Goal: Ask a question: Seek information or help from site administrators or community

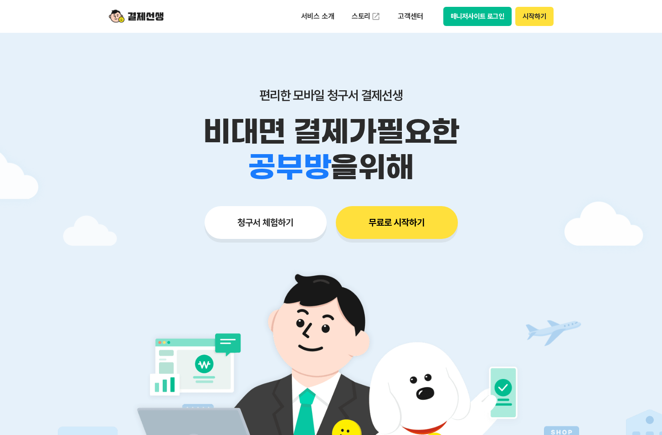
click at [503, 19] on button "매니저사이트 로그인" at bounding box center [477, 16] width 69 height 19
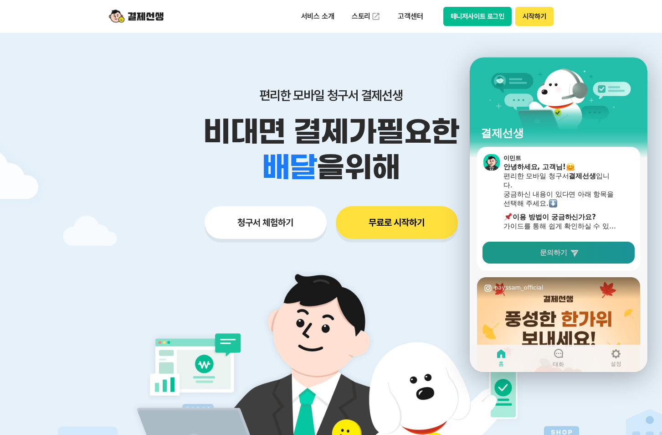
click at [528, 251] on link "문의하기" at bounding box center [558, 252] width 152 height 22
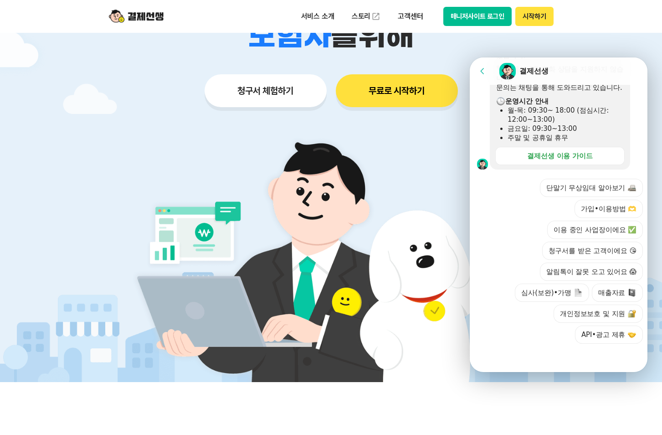
scroll to position [273, 0]
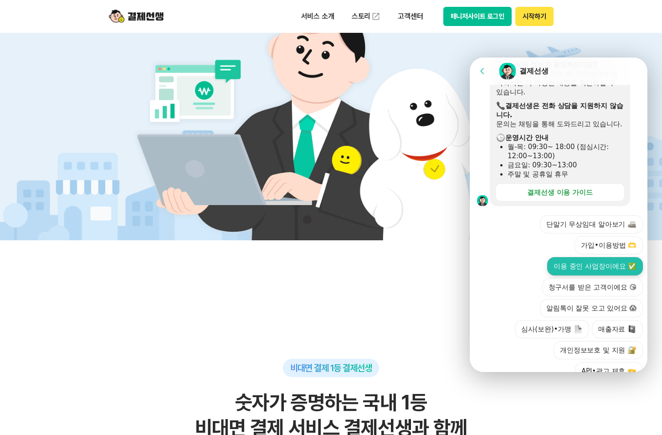
click at [584, 275] on button "이용 중인 사업장이에요 ✅" at bounding box center [595, 266] width 96 height 18
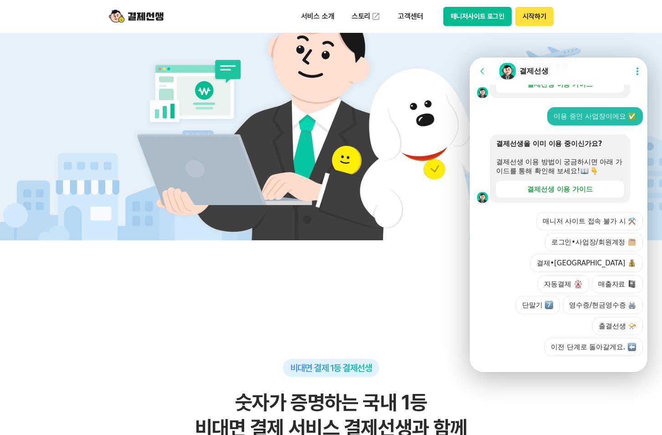
scroll to position [331, 0]
click at [594, 251] on button "로그인•사업장/회원계정" at bounding box center [594, 241] width 98 height 18
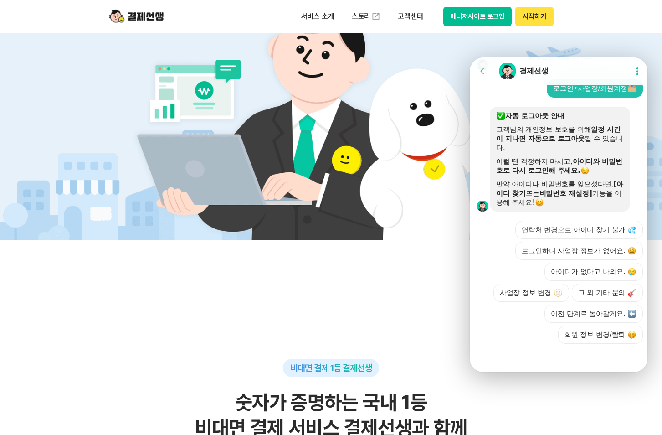
scroll to position [511, 0]
click at [579, 291] on button "그 외 기타 문의" at bounding box center [607, 292] width 71 height 18
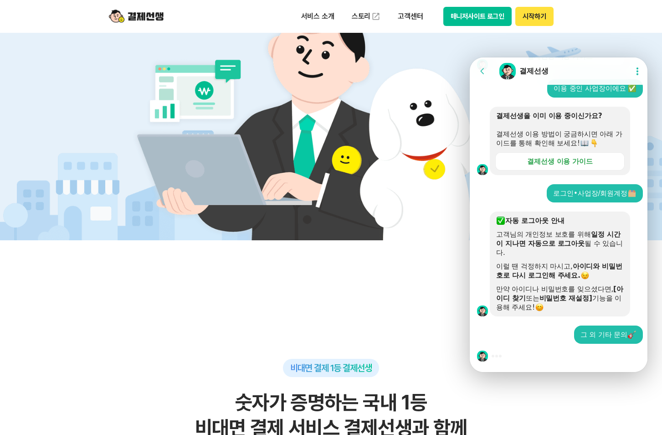
click at [479, 18] on button "매니저사이트 로그인" at bounding box center [477, 16] width 69 height 19
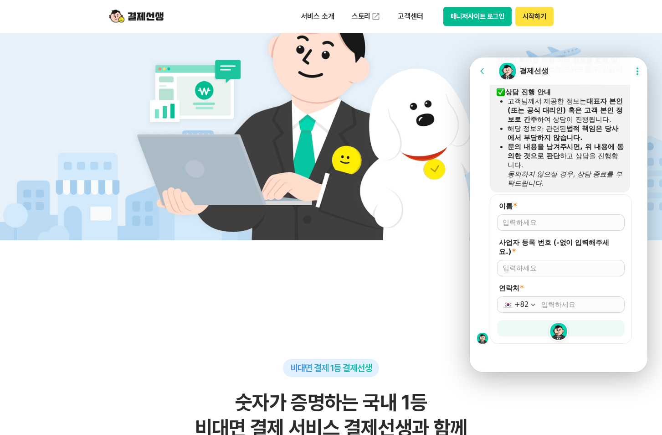
scroll to position [678, 0]
click at [517, 222] on input "이름 *" at bounding box center [561, 222] width 117 height 9
type input "[PERSON_NAME]"
click at [523, 267] on input "사업자 등록 번호 (-없이 입력해주세요.) *" at bounding box center [561, 267] width 117 height 9
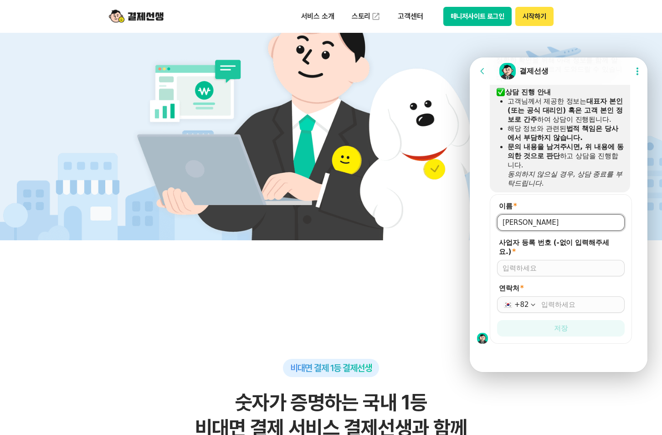
drag, startPoint x: 532, startPoint y: 222, endPoint x: 490, endPoint y: 222, distance: 41.9
click at [490, 222] on form "이름 * 사업자 등록 번호 (-없이 입력해주세요.) * 연락처 * +82 저장" at bounding box center [561, 268] width 142 height 149
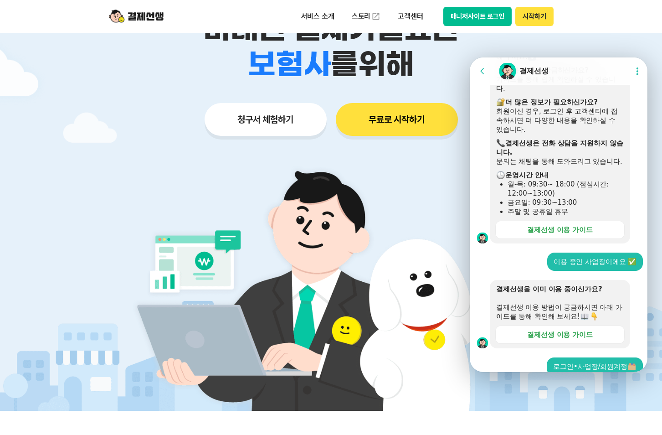
scroll to position [0, 0]
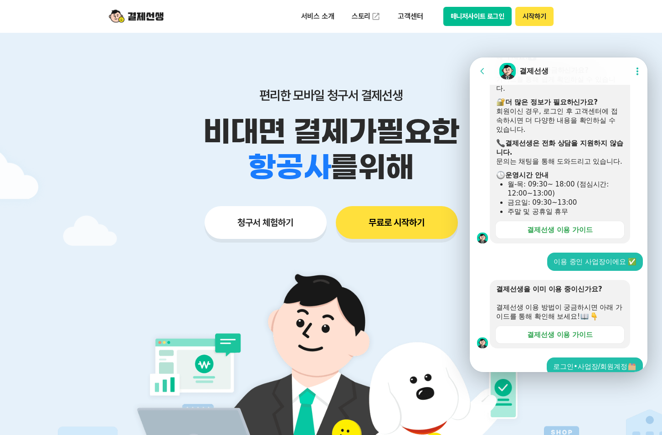
click at [153, 11] on img at bounding box center [136, 16] width 55 height 17
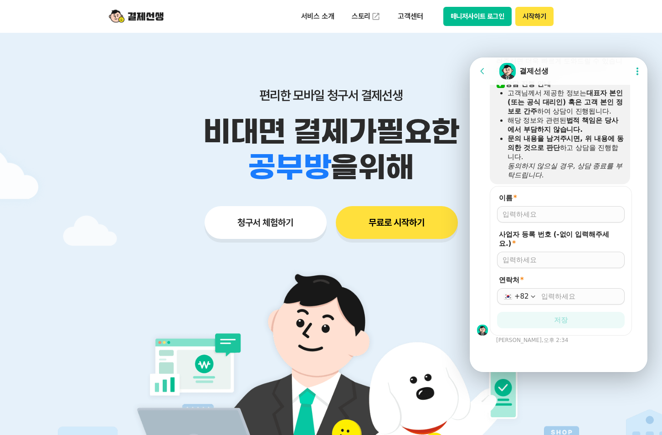
scroll to position [686, 0]
click at [517, 210] on input "이름 *" at bounding box center [561, 214] width 117 height 9
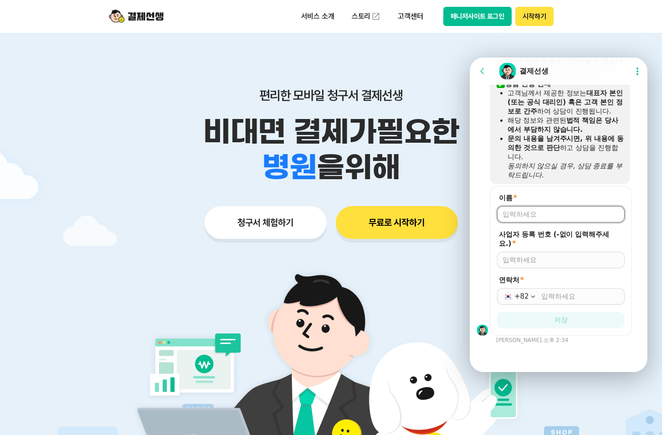
click at [605, 218] on input "이름 *" at bounding box center [561, 214] width 117 height 9
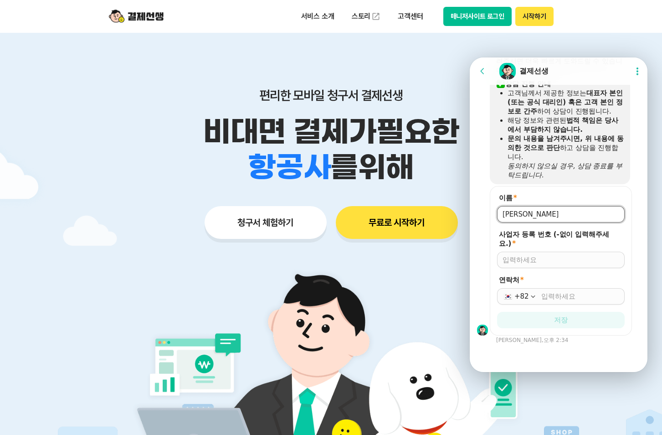
type input "[PERSON_NAME]"
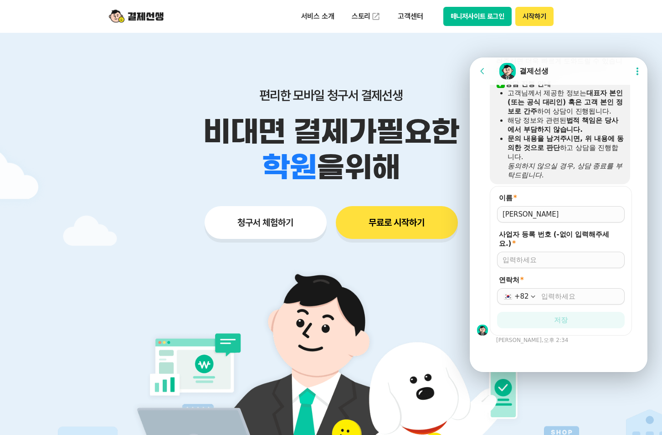
click at [538, 257] on input "사업자 등록 번호 (-없이 입력해주세요.) *" at bounding box center [561, 259] width 117 height 9
click at [574, 268] on form "이름 * 사업자 등록 번호 (-없이 입력해주세요.) * 51286 연락처 * +82 저장" at bounding box center [561, 260] width 142 height 149
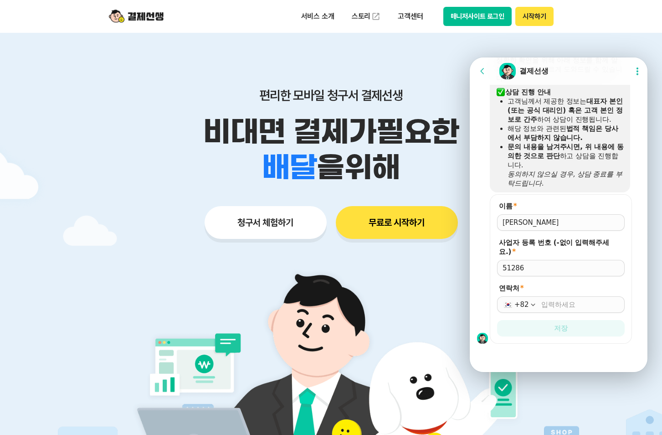
scroll to position [678, 0]
click at [539, 268] on input "51286" at bounding box center [561, 267] width 117 height 9
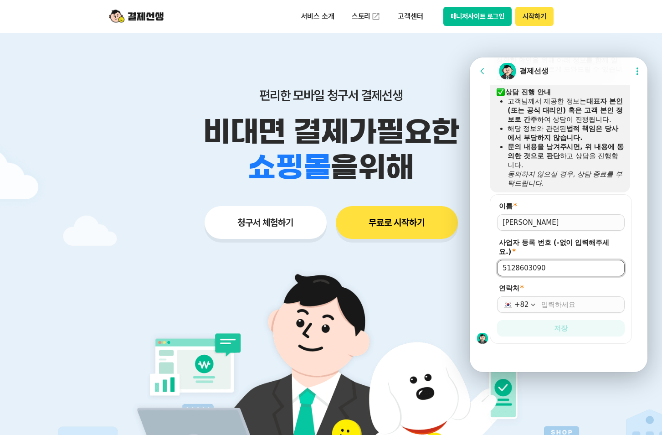
type input "5128603090"
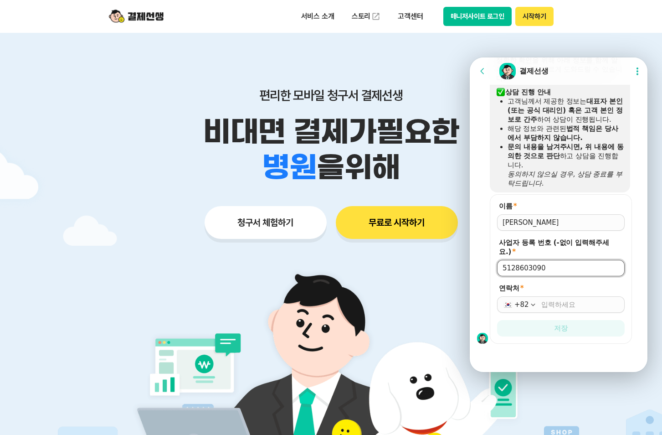
click at [553, 301] on input "연락처 *" at bounding box center [580, 304] width 78 height 9
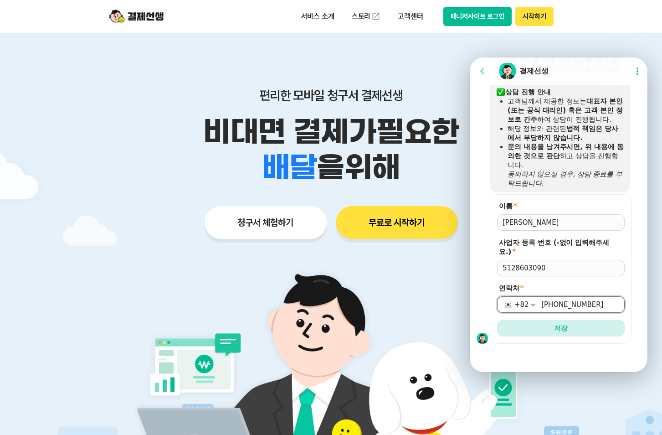
type input "[PHONE_NUMBER]"
click at [558, 318] on form "이름 * 사업자 등록 번호 (-없이 입력해주세요.) * 5128603090 연락처 * [PHONE_NUMBER] 저장" at bounding box center [561, 268] width 142 height 149
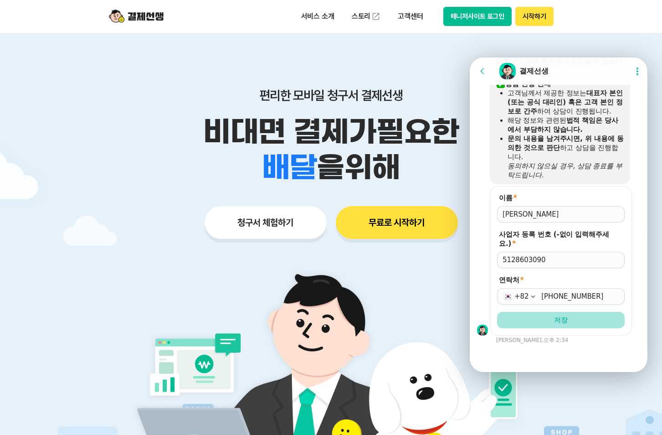
scroll to position [641, 0]
click at [557, 323] on button "저장" at bounding box center [561, 320] width 128 height 16
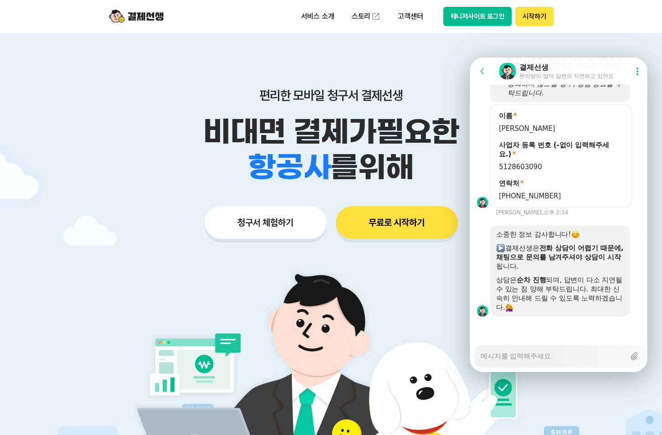
scroll to position [768, 0]
click at [508, 365] on div "Messenger Input Textarea" at bounding box center [553, 356] width 144 height 22
click at [508, 359] on textarea "Messenger Input Textarea" at bounding box center [553, 352] width 144 height 15
type textarea "x"
type textarea "ㅈ"
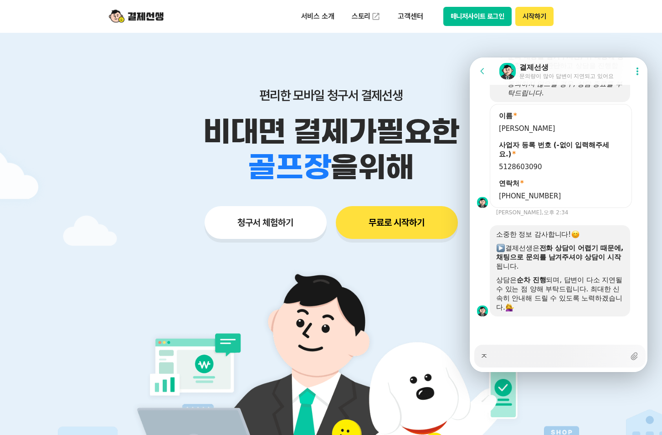
type textarea "x"
type textarea "지"
type textarea "x"
type textarea "직"
type textarea "x"
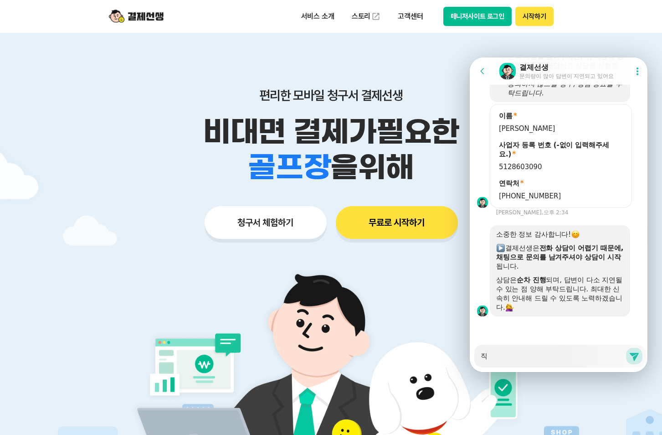
type textarea "지그"
type textarea "x"
type textarea "지금"
type textarea "x"
type textarea "지금"
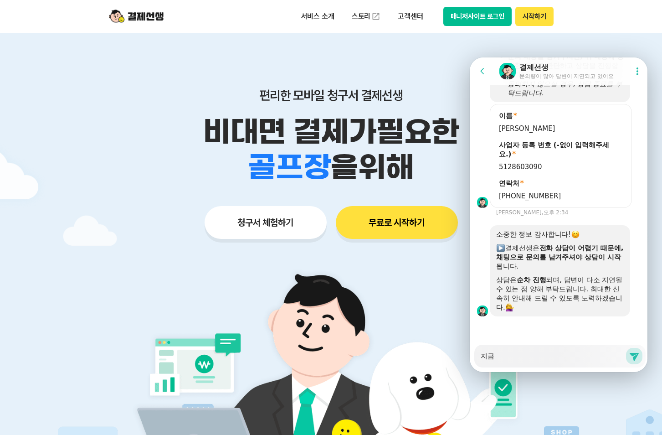
type textarea "x"
type textarea "지금 ㄱ"
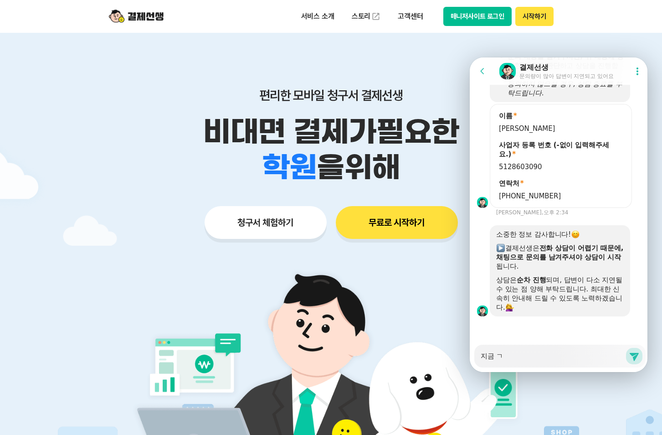
type textarea "x"
type textarea "지금 겨"
type textarea "x"
type textarea "지금 결"
type textarea "x"
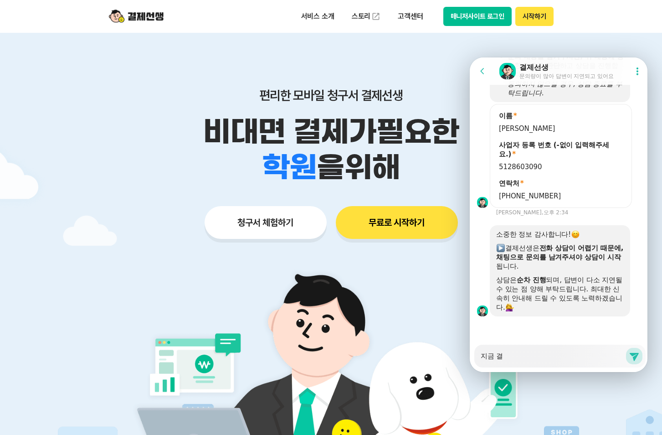
type textarea "지금 결ㅈ"
type textarea "x"
type textarea "지금 결제"
type textarea "x"
type textarea "지금 결젯"
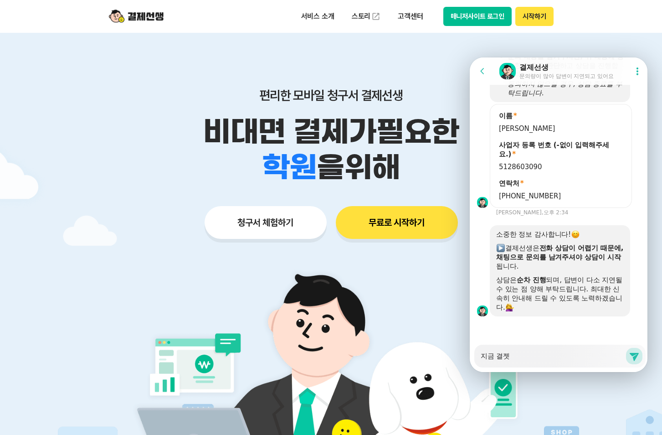
type textarea "x"
type textarea "지금 결제서"
type textarea "x"
type textarea "지금 결제선"
type textarea "x"
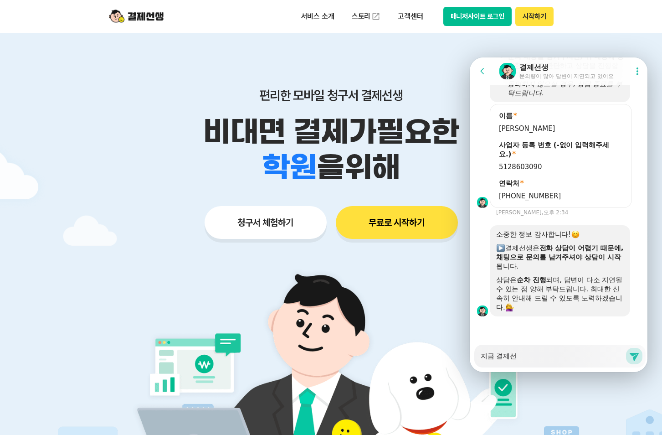
type textarea "지금 결제선ㅅ"
type textarea "x"
type textarea "지금 결제선새"
type textarea "x"
type textarea "지금 결제선생"
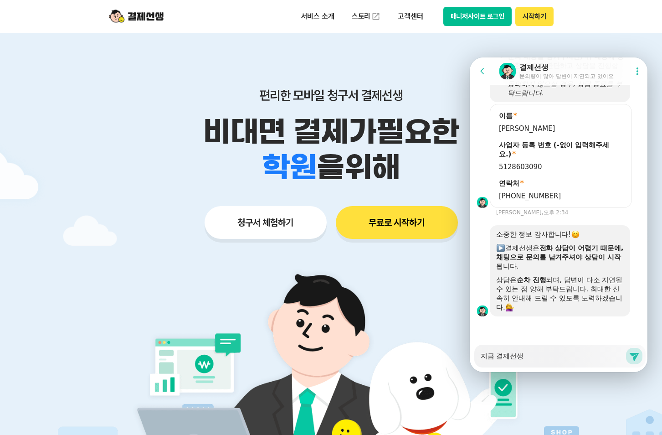
type textarea "x"
type textarea "지금 결제선생"
type textarea "x"
type textarea "지금 결제선생 ㅎ"
type textarea "x"
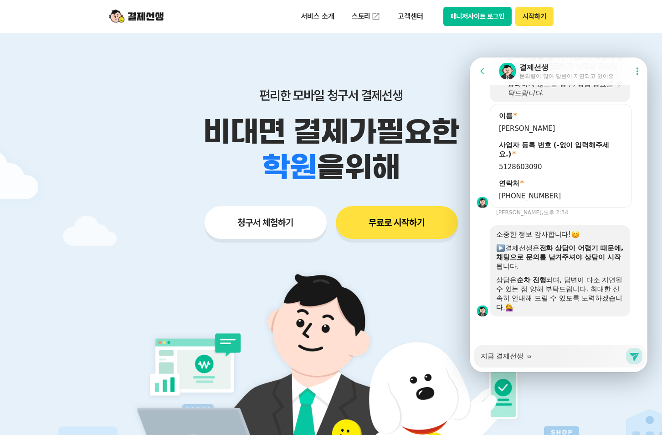
type textarea "지금 결제선생 호"
type textarea "x"
type textarea "지금 결제선생 홈"
type textarea "x"
type textarea "지금 결제선생 홈ㅍ"
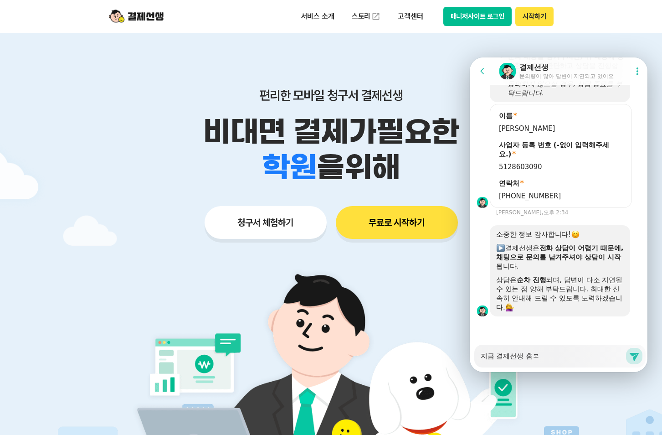
type textarea "x"
type textarea "지금 결제선생 홈피"
type textarea "x"
type textarea "지금 결제선생 홈픽"
type textarea "x"
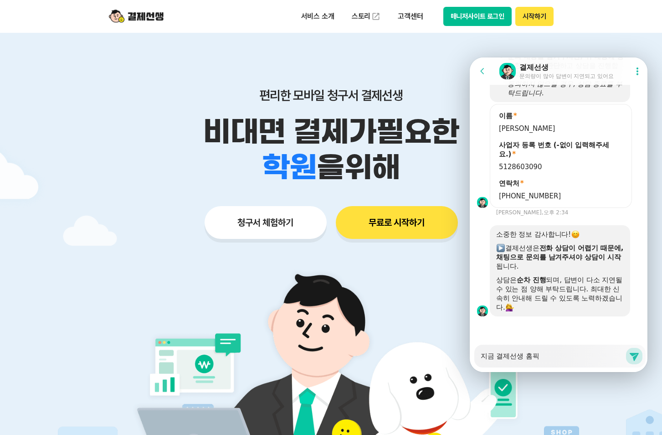
type textarea "지금 결제선생 홈피가"
type textarea "x"
type textarea "지금 결제선생 홈피가"
type textarea "x"
type textarea "지금 결제선생 홈피가 ㄱ"
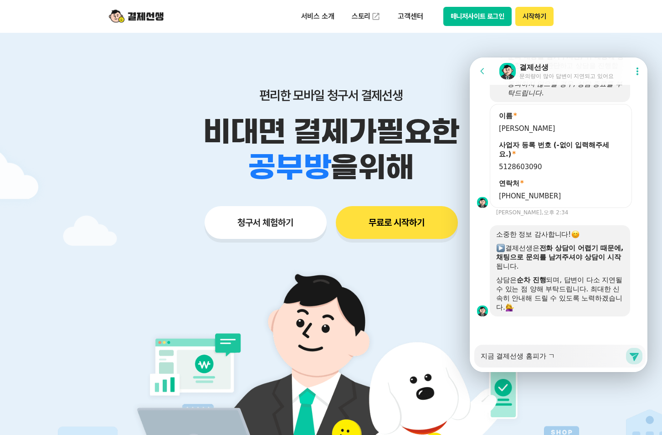
type textarea "x"
type textarea "지금 결제선생 홈피가 계"
type textarea "x"
type textarea "지금 결제선생 홈피가 곗"
type textarea "x"
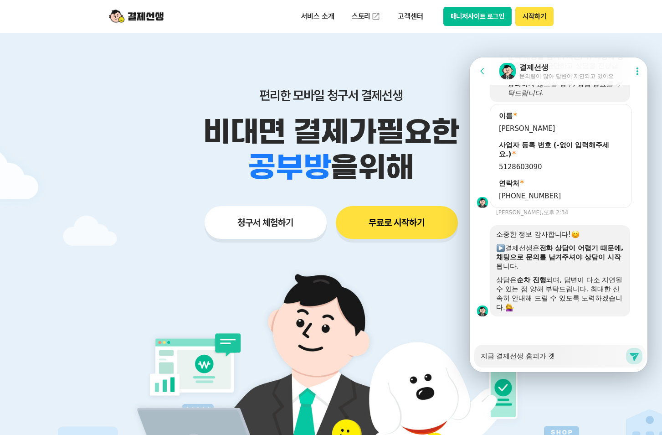
type textarea "지금 결제선생 홈피가 계소"
type textarea "x"
type textarea "지금 결제선생 홈피가 계속"
type textarea "x"
type textarea "지금 결제선생 홈피가 계속"
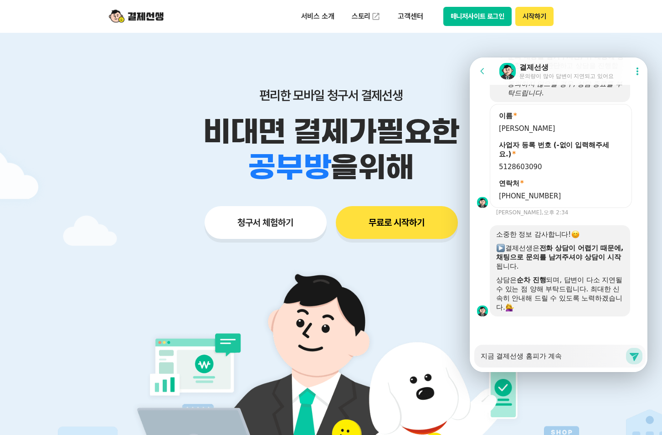
type textarea "x"
type textarea "지금 결제선생 홈피가 계속 ㅇ"
type textarea "x"
type textarea "지금 결제선생 홈피가 계속 아"
type textarea "x"
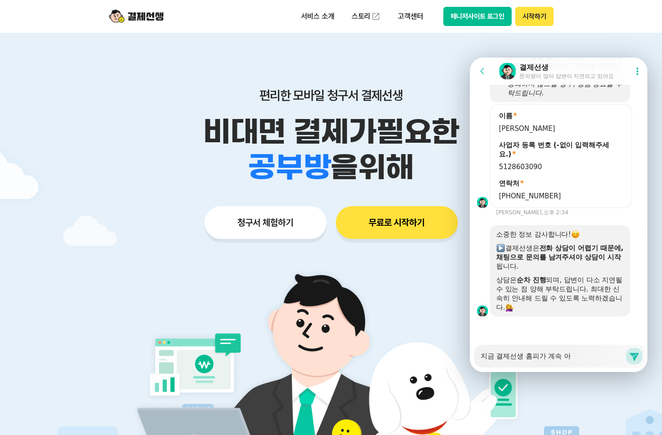
type textarea "지금 결제선생 홈피가 계속 안"
type textarea "x"
type textarea "지금 결제선생 홈피가 계속 안ㅇ"
type textarea "x"
type textarea "지금 결제선생 홈피가 계속 안여"
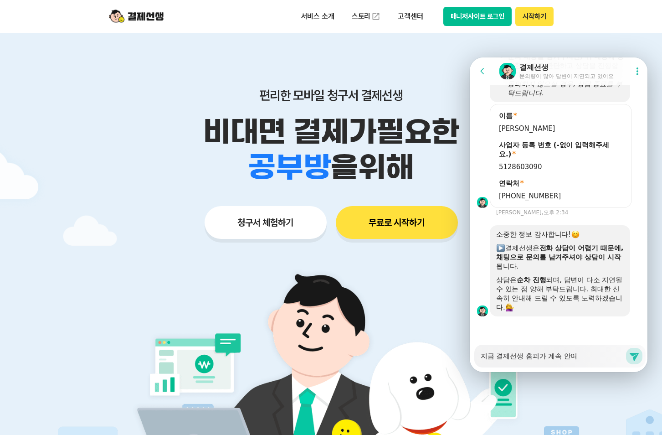
type textarea "x"
type textarea "지금 결제선생 홈피가 계속 안열"
type textarea "x"
type textarea "지금 결제선생 홈피가 계속 안열ㄹ"
type textarea "x"
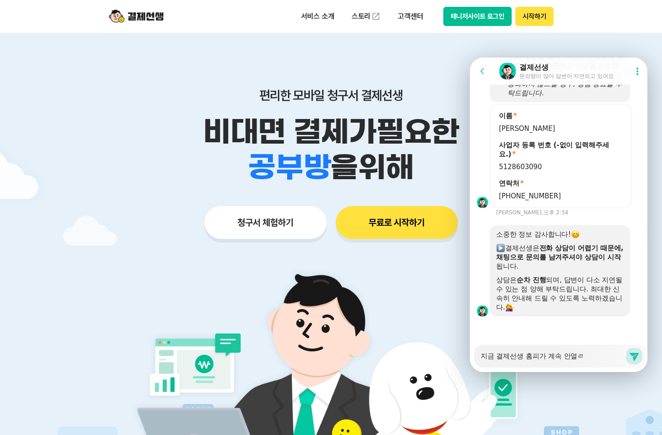
type textarea "지금 결제선생 홈피가 계속 안열리"
type textarea "x"
type textarea "지금 결제선생 홈피가 계속 안열린"
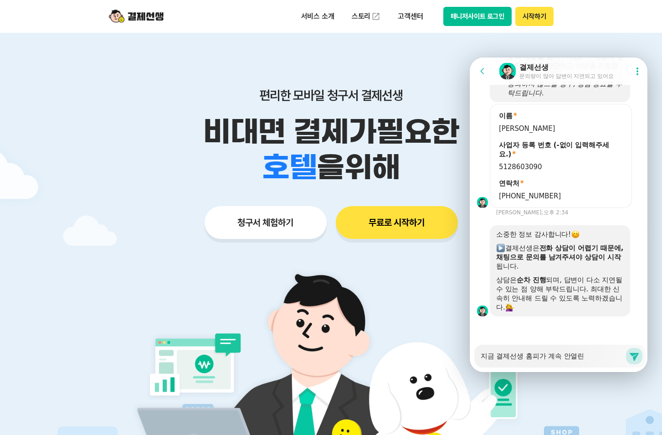
type textarea "x"
type textarea "지금 결제선생 홈피가 계속 안열리느"
type textarea "x"
type textarea "지금 결제선생 홈피가 계속 안열리는"
type textarea "x"
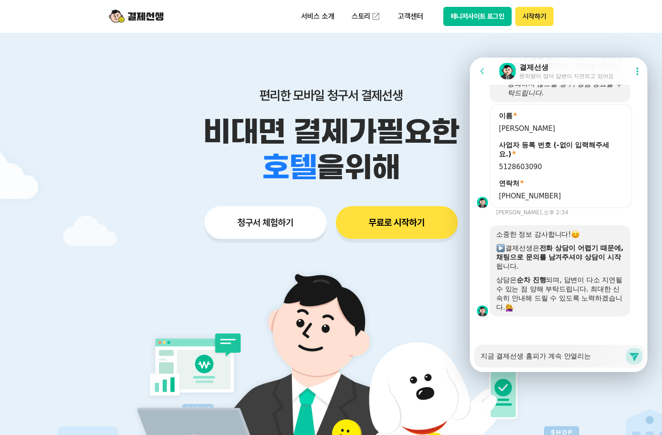
type textarea "지금 결제선생 홈피가 계속 안열리는ㄷ"
type textarea "x"
type textarea "지금 결제선생 홈피가 계속 안열리는데"
type textarea "x"
type textarea "지금 결제선생 홈피가 계속 안열리는데"
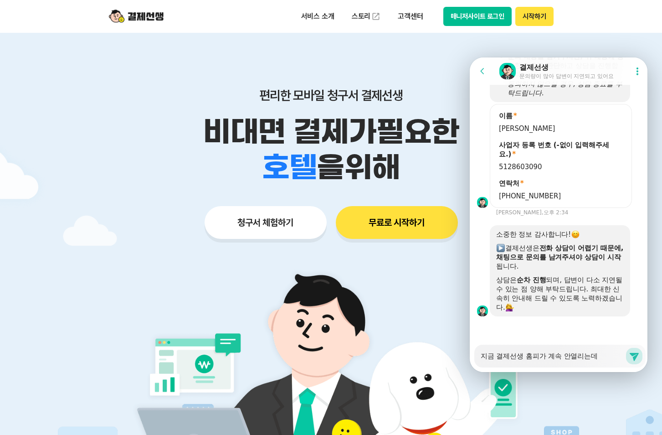
type textarea "x"
type textarea "지금 결제선생 홈피가 계속 안열리는데 ㅎ"
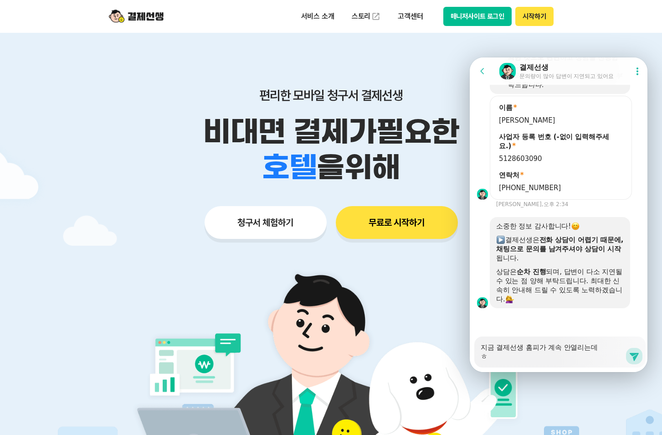
type textarea "x"
type textarea "지금 결제선생 홈피가 계속 안열리는데 호"
type textarea "x"
type textarea "지금 결제선생 홈피가 계속 안열리는데 혹"
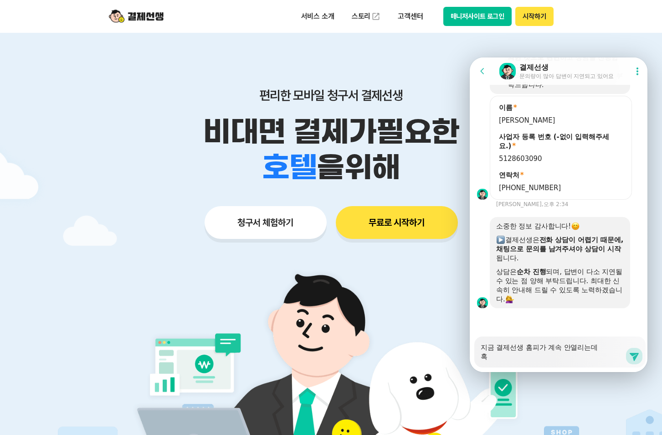
type textarea "x"
type textarea "지금 결제선생 홈피가 계속 안열리는데 혹"
type textarea "x"
type textarea "지금 결제선생 홈피가 계속 안열리는데 혹 ㅈ"
type textarea "x"
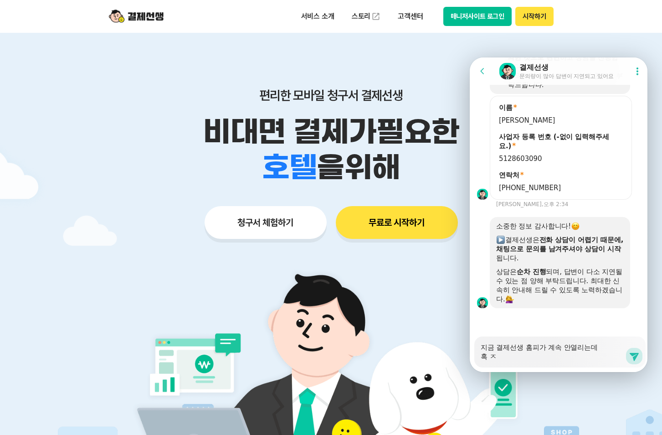
type textarea "지금 결제선생 홈피가 계속 안열리는데 혹 저"
type textarea "x"
type textarea "지금 결제선생 홈피가 계속 안열리는데 혹 점"
type textarea "x"
type textarea "지금 결제선생 홈피가 계속 안열리는데 혹 저마"
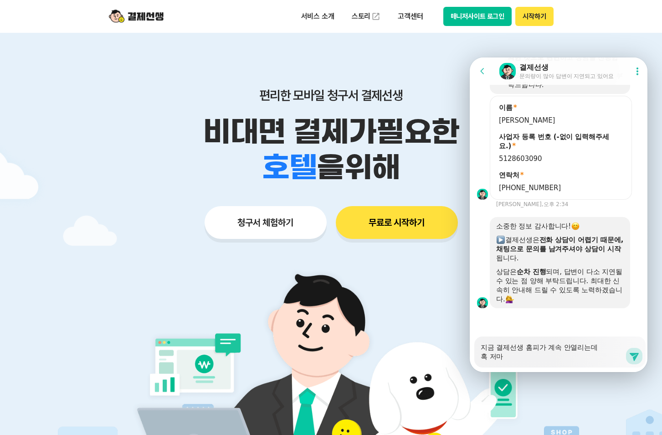
type textarea "x"
type textarea "지금 결제선생 홈피가 계속 안열리는데 혹 저만"
type textarea "x"
type textarea "지금 결제선생 홈피가 계속 안열리는데 혹 저만"
type textarea "x"
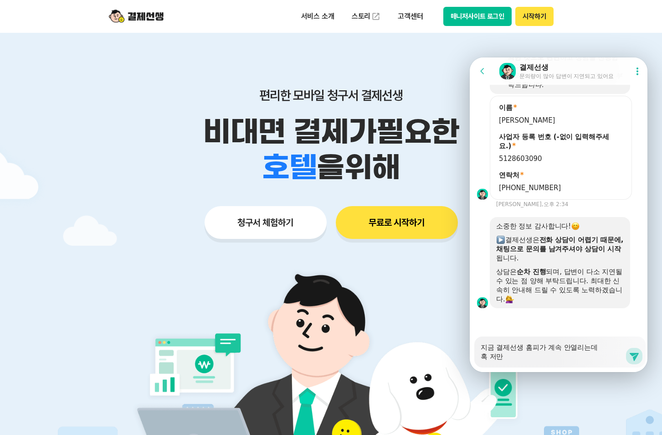
type textarea "지금 결제선생 홈피가 계속 안열리는데 혹 저만 ㄱ"
type textarea "x"
type textarea "지금 결제선생 홈피가 계속 안열리는데 혹 저만 그"
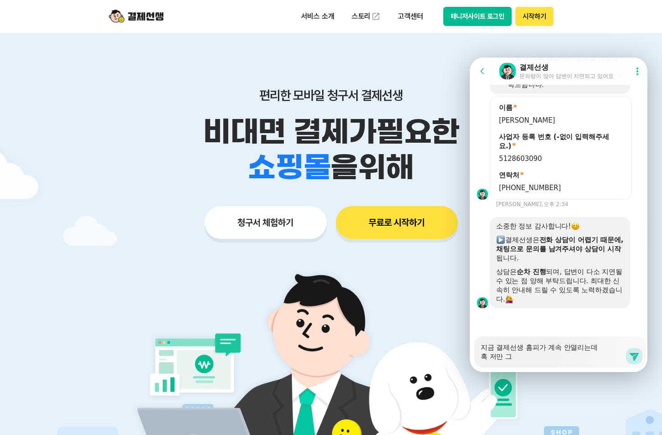
type textarea "x"
type textarea "지금 결제선생 홈피가 계속 안열리는데 혹 저만 글"
type textarea "x"
type textarea "지금 결제선생 홈피가 계속 안열리는데 혹 저만 그러"
type textarea "x"
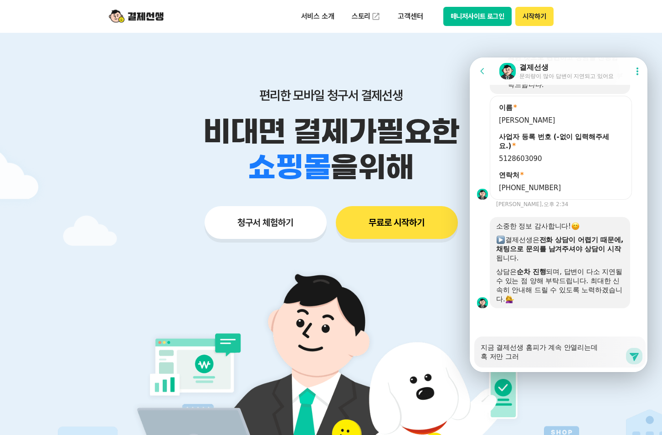
type textarea "지금 결제선생 홈피가 계속 안열리는데 혹 저만 그런"
type textarea "x"
type textarea "지금 결제선생 홈피가 계속 안열리는데 혹 저만 그런ㄱ"
type textarea "x"
type textarea "지금 결제선생 홈피가 계속 안열리는데 혹 저만 그런거"
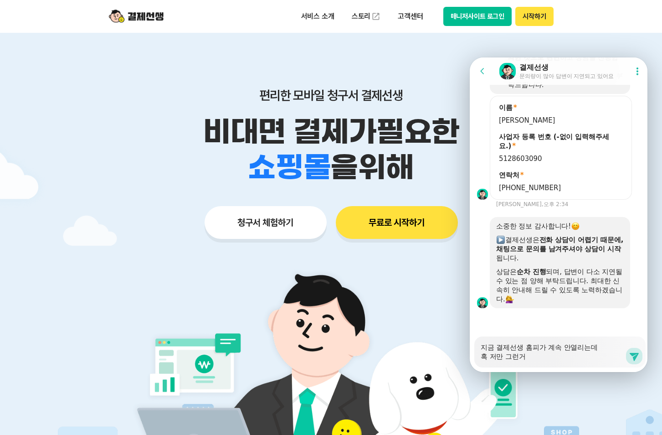
type textarea "x"
type textarea "지금 결제선생 홈피가 계속 안열리는데 혹 저만 그런건"
type textarea "x"
type textarea "지금 결제선생 홈피가 계속 안열리는데 혹 저만 그런걵"
type textarea "x"
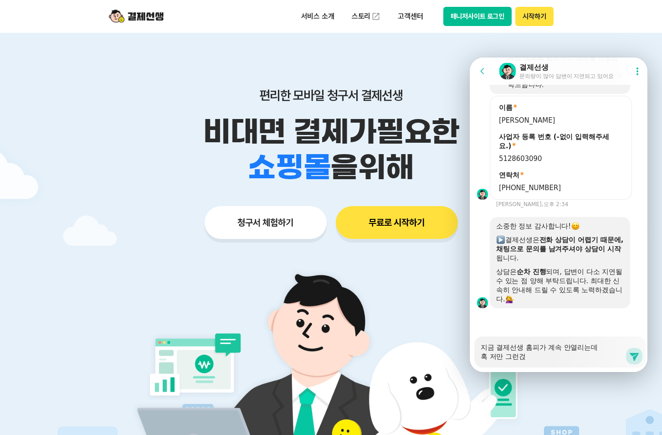
type textarea "지금 결제선생 홈피가 계속 안열리는데 혹 저만 그런건지"
type textarea "x"
type textarea "지금 결제선생 홈피가 계속 안열리는데 혹 저만 그런건지"
type textarea "x"
type textarea "지금 결제선생 홈피가 계속 안열리는데 혹 저만 그런건지 ㄱ"
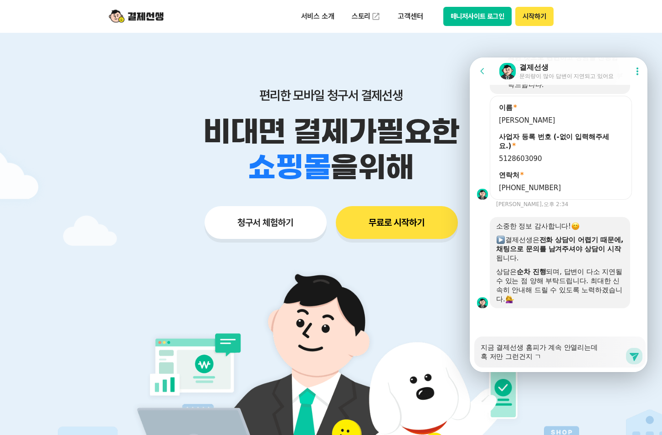
type textarea "x"
type textarea "지금 결제선생 홈피가 계속 안열리는데 혹 저만 그런건지 구"
type textarea "x"
type textarea "지금 결제선생 홈피가 계속 안열리는데 혹 저만 그런건지 궁"
type textarea "x"
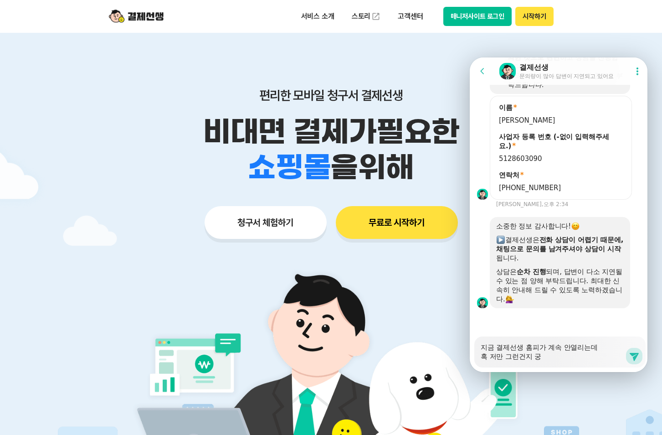
type textarea "지금 결제선생 홈피가 계속 안열리는데 혹 저만 그런건지 궁ㄱ"
type textarea "x"
type textarea "지금 결제선생 홈피가 계속 안열리는데 혹 저만 그런건지 궁그"
type textarea "x"
type textarea "지금 결제선생 홈피가 계속 안열리는데 혹 저만 그런건지 궁금"
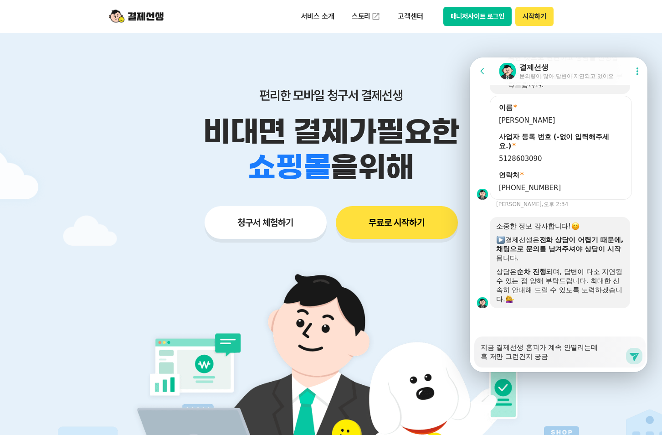
type textarea "x"
type textarea "지금 결제선생 홈피가 계속 안열리는데 혹 저만 그런건지 궁금ㅎ"
type textarea "x"
type textarea "지금 결제선생 홈피가 계속 안열리는데 혹 저만 그런건지 궁금하"
type textarea "x"
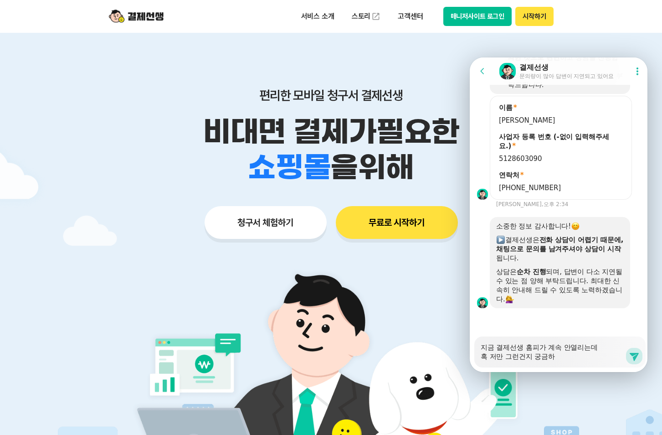
type textarea "지금 결제선생 홈피가 계속 안열리는데 혹 저만 그런건지 궁금합"
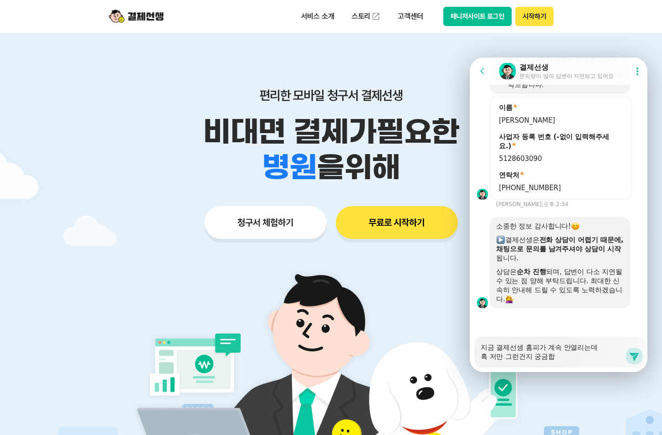
type textarea "x"
type textarea "지금 결제선생 홈피가 계속 안열리는데 혹 저만 그런건지 궁금합ㄴ"
type textarea "x"
type textarea "지금 결제선생 홈피가 계속 안열리는데 혹 저만 그런건지 궁금합니"
type textarea "x"
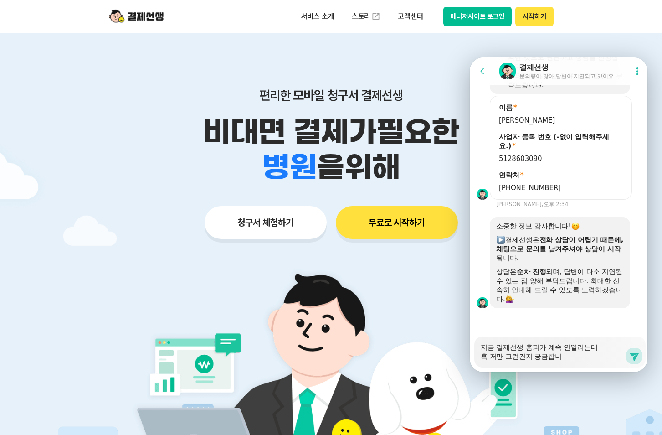
type textarea "지금 결제선생 홈피가 계속 안열리는데 혹 저만 그런건지 궁금합닏"
type textarea "x"
type textarea "지금 결제선생 홈피가 계속 안열리는데 혹 저만 그런건지 궁금합니다"
type textarea "x"
type textarea "지금 결제선생 홈피가 계속 안열리는데 혹 저만 그런건지 궁금합니다"
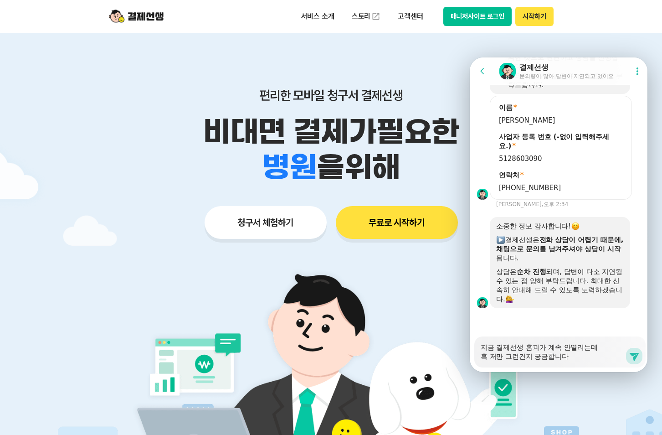
type textarea "x"
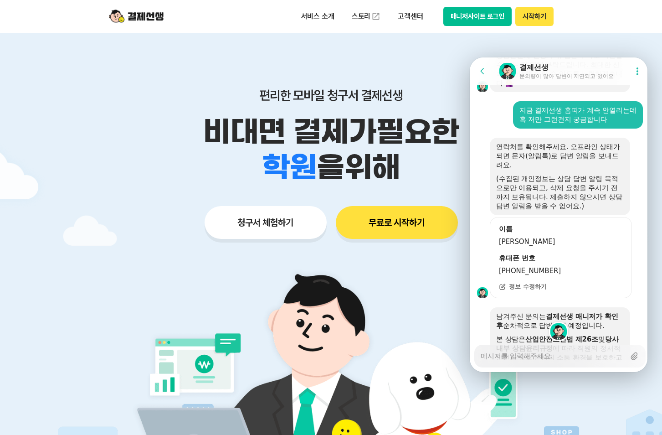
scroll to position [1696, 0]
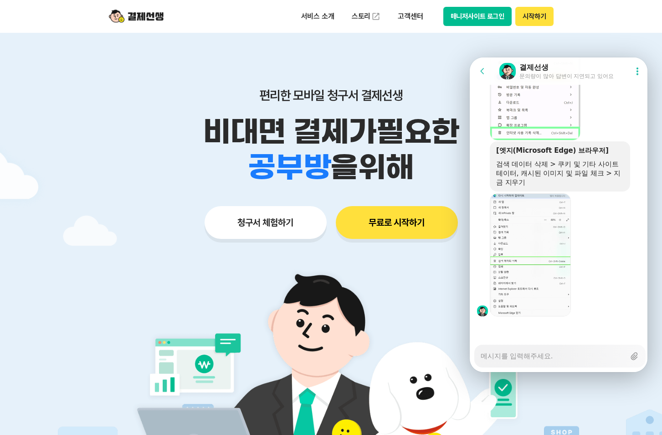
click at [518, 357] on textarea "Messenger Input Textarea" at bounding box center [553, 352] width 144 height 15
type textarea "x"
type textarea "ㅇ"
type textarea "x"
type textarea "에"
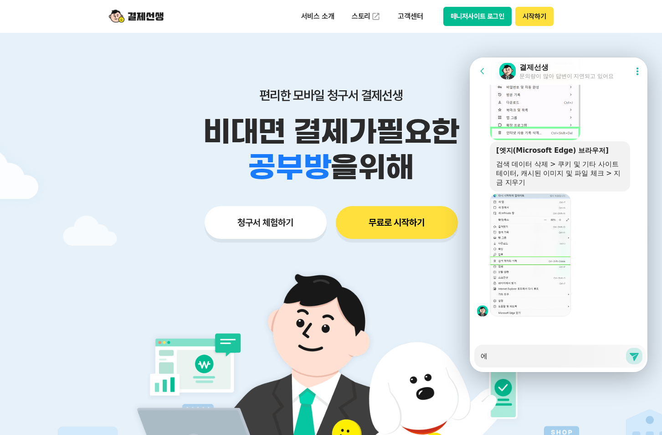
type textarea "x"
type textarea "엣"
type textarea "x"
type textarea "엣ㅈ"
type textarea "x"
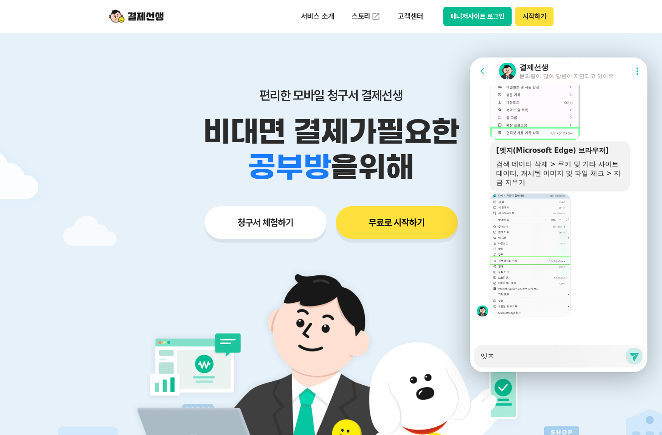
type textarea "엣지"
type textarea "x"
type textarea "엣징"
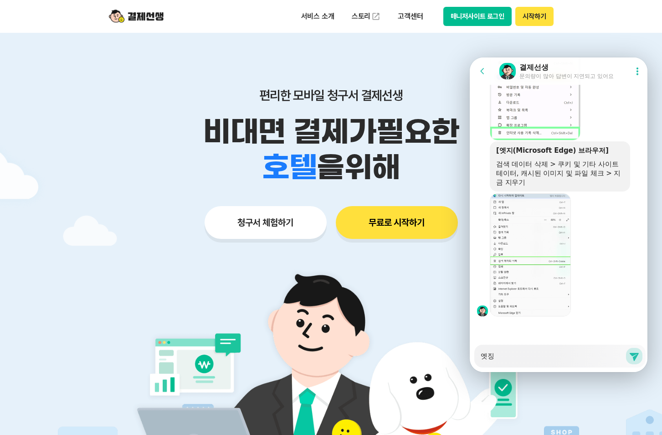
type textarea "x"
type textarea "엣지이"
type textarea "x"
type textarea "엣지일"
type textarea "x"
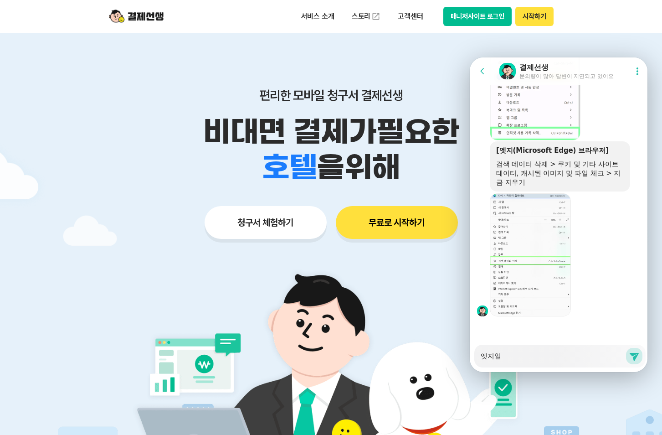
type textarea "[DEMOGRAPHIC_DATA]일ㄸ"
type textarea "x"
type textarea "엣지일때"
type textarea "x"
type textarea "엣지일때"
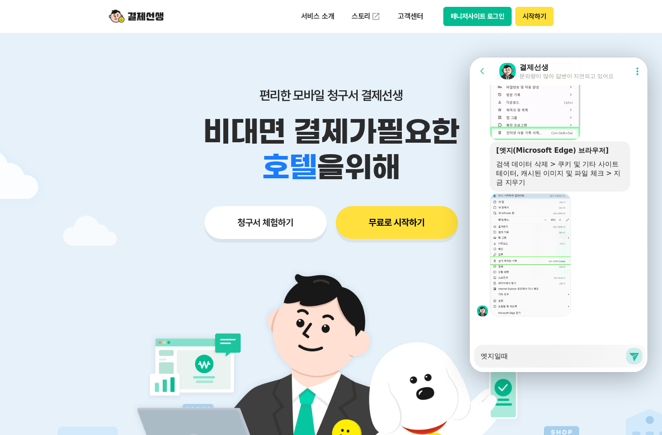
type textarea "x"
type textarea "엣지일때 ㄹ"
type textarea "x"
type textarea "엣지일때 로"
type textarea "x"
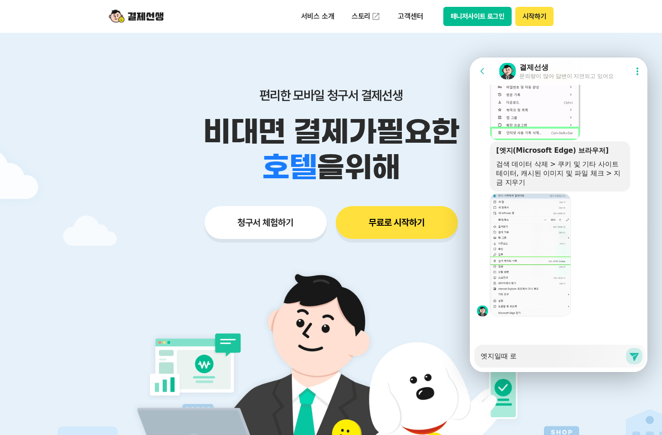
type textarea "엣지일때 ㄹ"
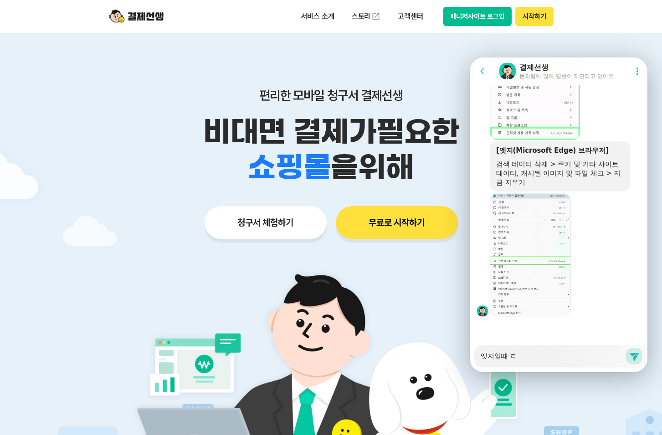
type textarea "x"
type textarea "엣지일때"
type textarea "x"
type textarea "엣지일때 ㅇ"
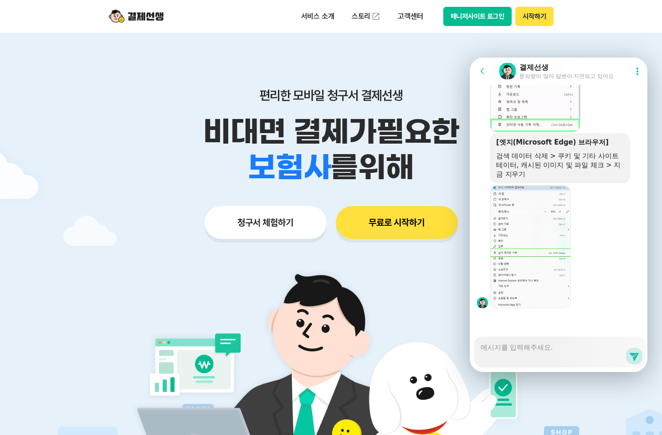
scroll to position [1732, 0]
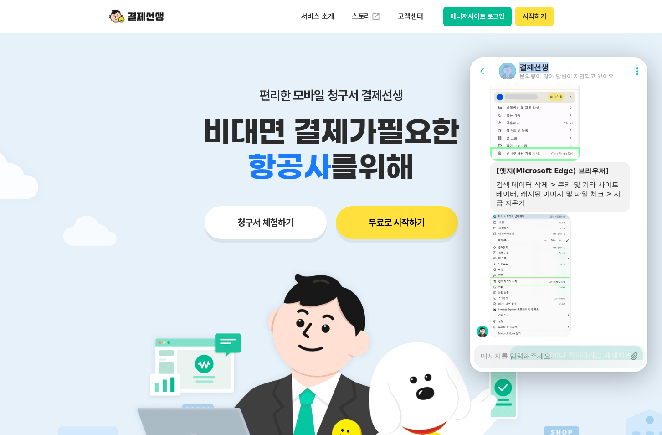
drag, startPoint x: 555, startPoint y: 72, endPoint x: 796, endPoint y: 62, distance: 241.2
click at [647, 57] on html "Go to previous page Chat Room 결제선생 문의량이 많아 답변이 지연되고 있어요 Show userchat action di…" at bounding box center [559, 57] width 178 height 0
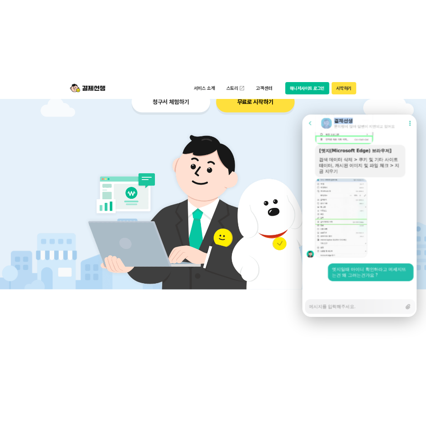
scroll to position [228, 0]
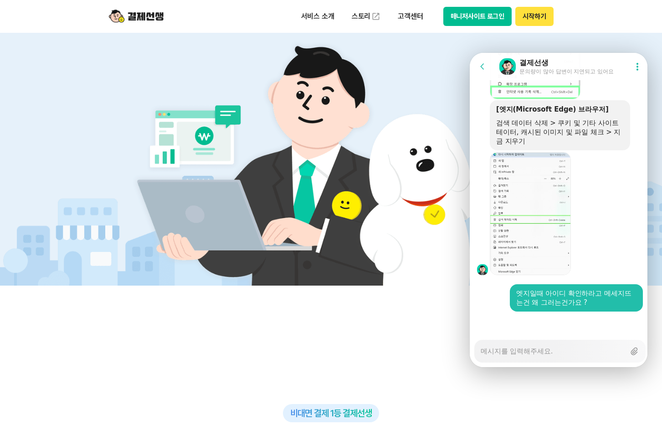
click at [510, 350] on textarea "Messenger Input Textarea" at bounding box center [553, 347] width 144 height 15
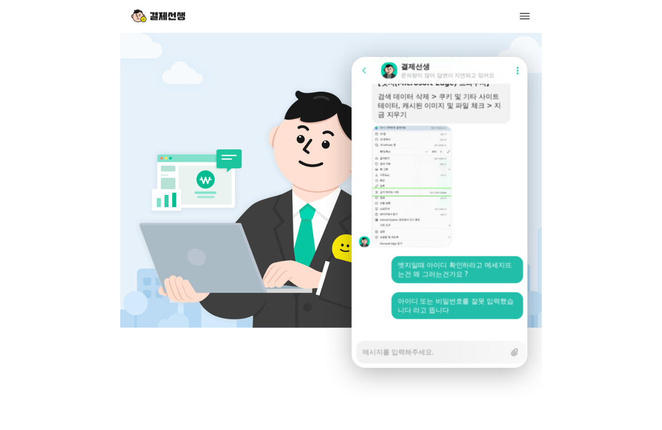
scroll to position [1723, 0]
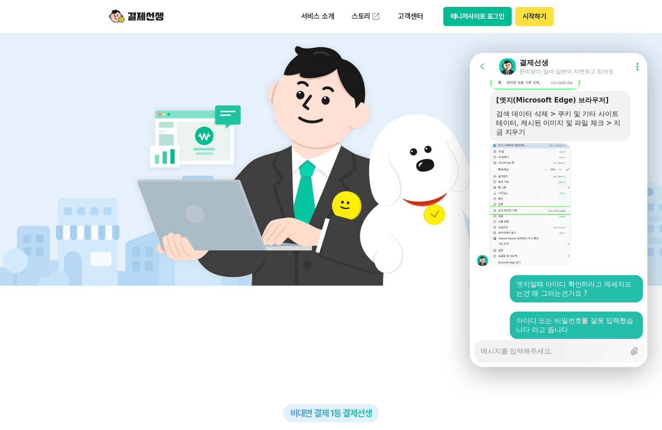
click at [494, 62] on button "Go to previous page" at bounding box center [486, 66] width 24 height 18
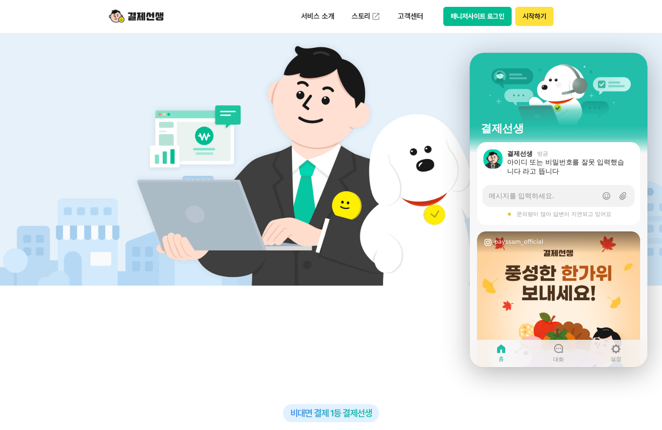
click at [72, 15] on header "서비스 소개 스토리 고객센터 매니저사이트 로그인 시작하기" at bounding box center [331, 16] width 662 height 33
